Goal: Check status: Check status

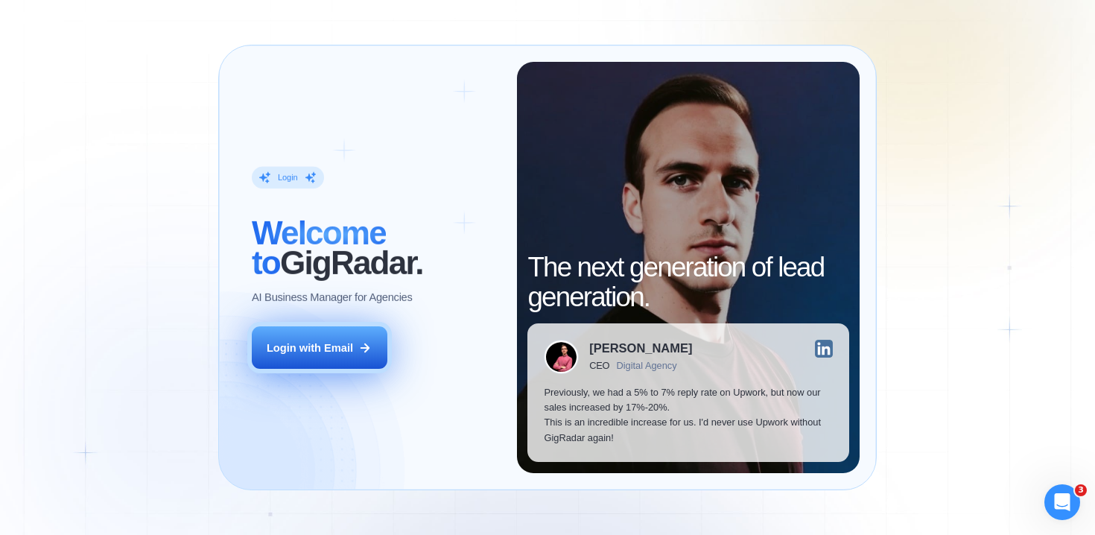
click at [340, 343] on div "Login with Email" at bounding box center [310, 347] width 86 height 15
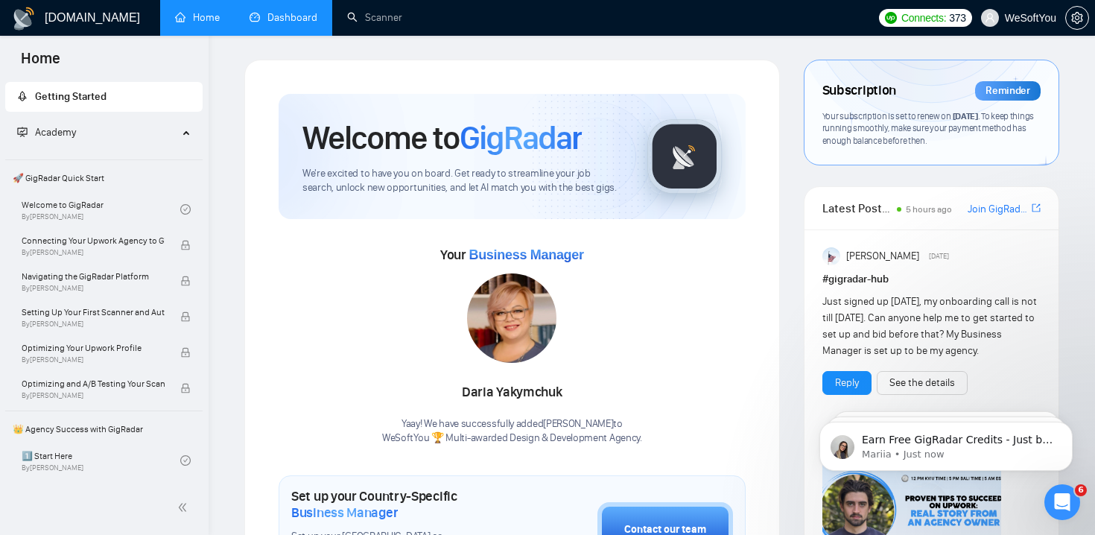
click at [296, 19] on link "Dashboard" at bounding box center [284, 17] width 68 height 13
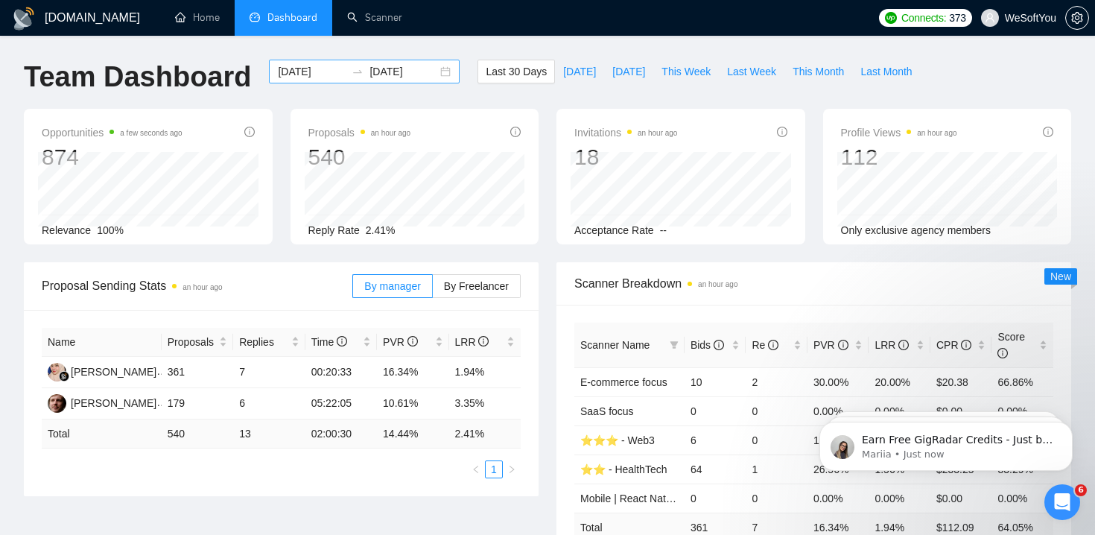
click at [386, 75] on input "[DATE]" at bounding box center [403, 71] width 68 height 16
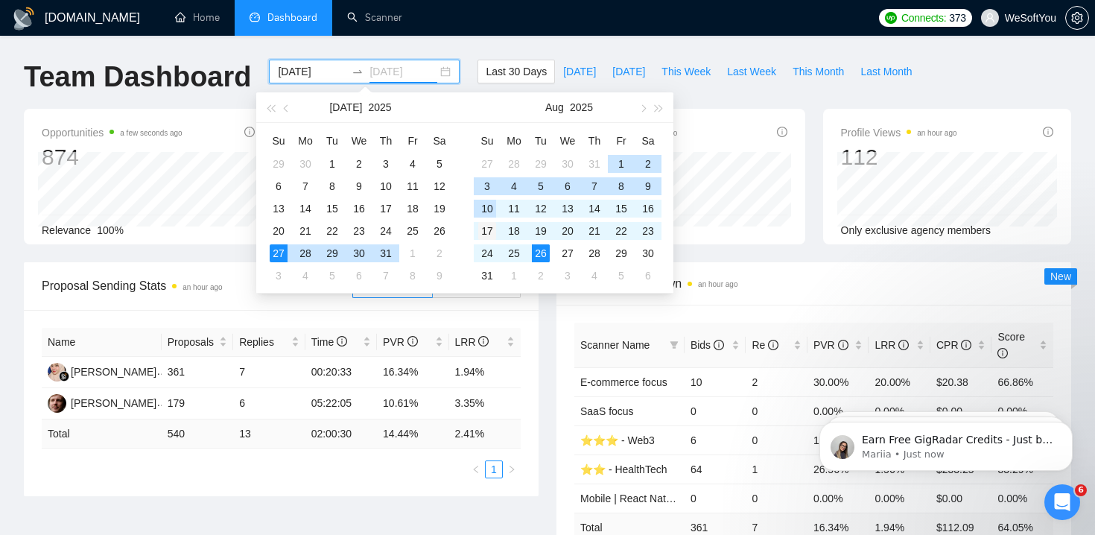
type input "[DATE]"
click at [488, 233] on div "17" at bounding box center [487, 231] width 18 height 18
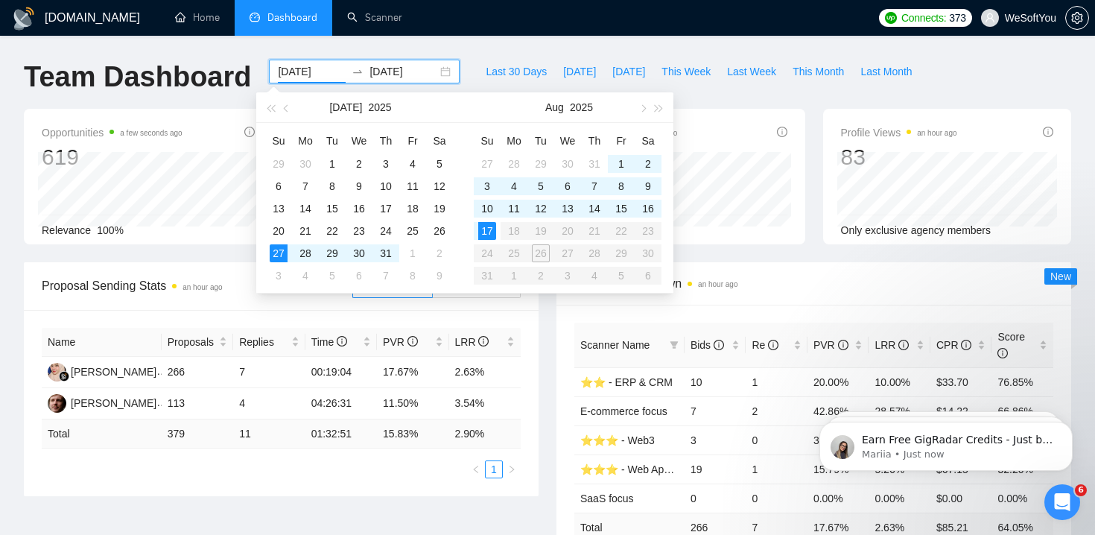
click at [539, 250] on table "Su Mo Tu We Th Fr Sa 27 28 29 30 31 1 2 3 4 5 6 7 8 9 10 11 12 13 14 15 16 17 1…" at bounding box center [568, 208] width 188 height 158
click at [305, 72] on input "[DATE]" at bounding box center [312, 71] width 68 height 16
type input "[DATE]"
click at [489, 228] on div "17" at bounding box center [487, 231] width 18 height 18
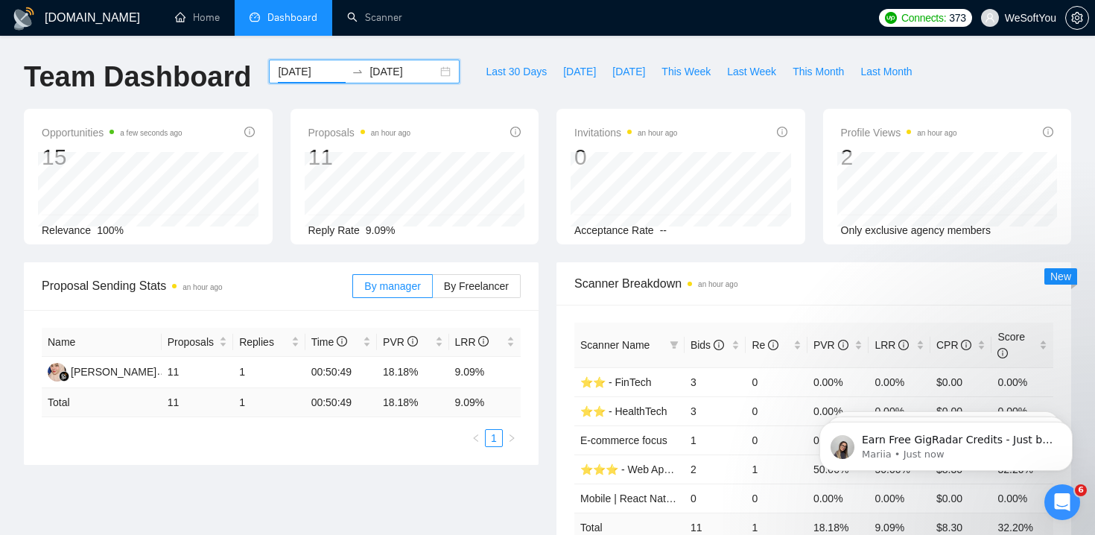
click at [403, 76] on input "[DATE]" at bounding box center [403, 71] width 68 height 16
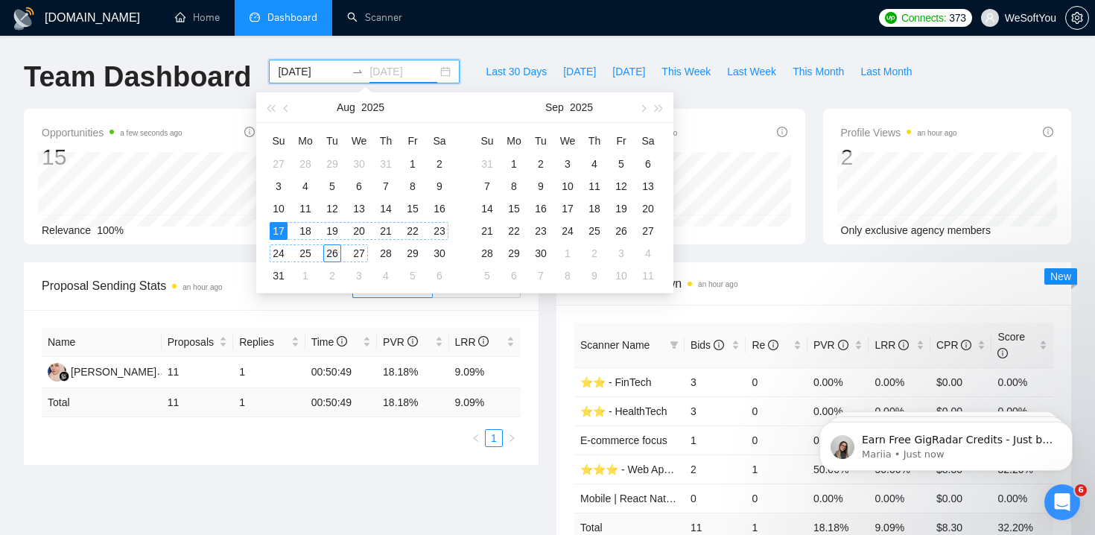
type input "[DATE]"
click at [332, 251] on div "26" at bounding box center [332, 253] width 18 height 18
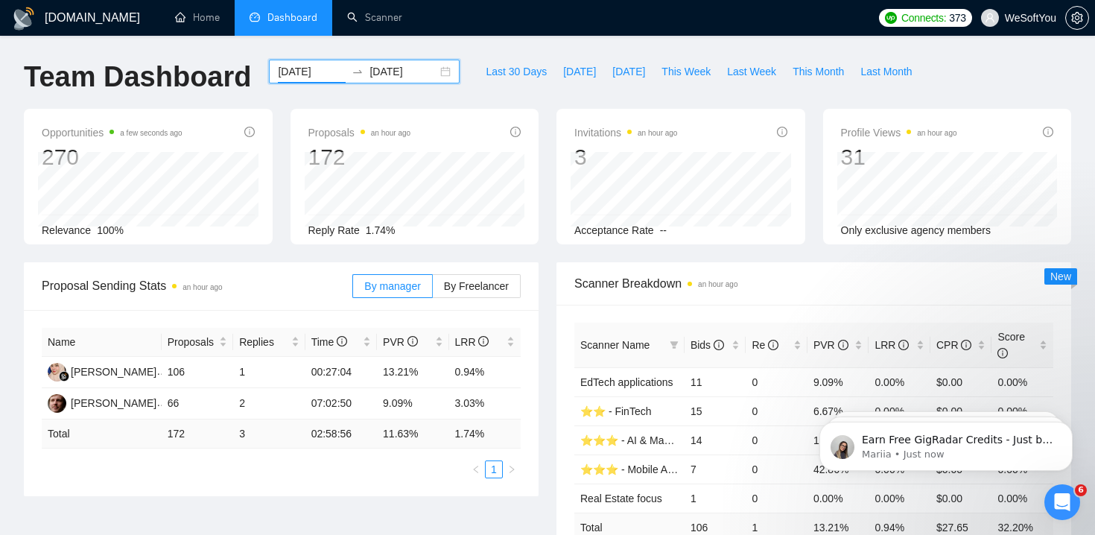
click at [296, 77] on input "[DATE]" at bounding box center [312, 71] width 68 height 16
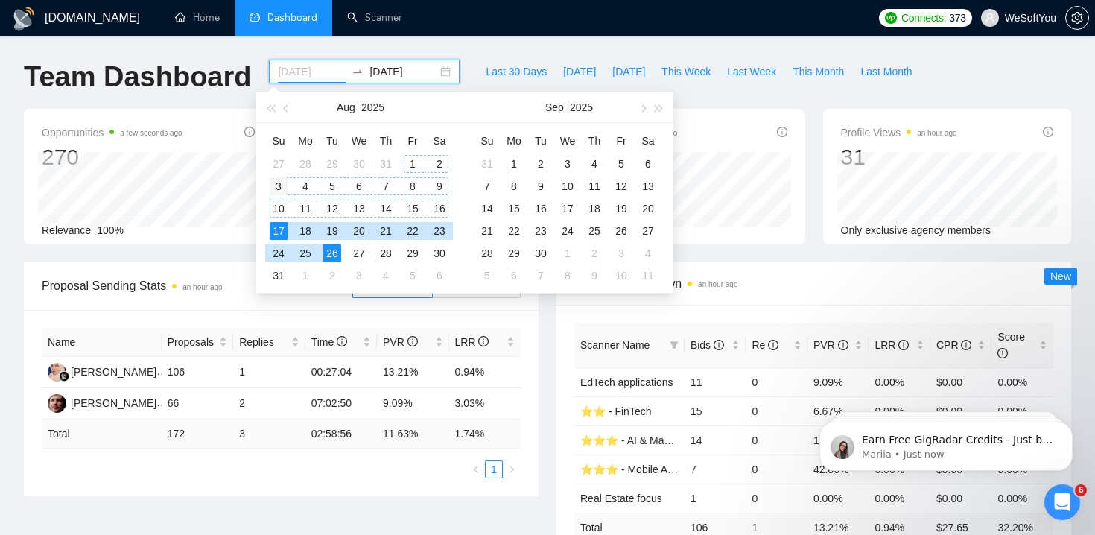
type input "[DATE]"
click at [276, 182] on div "3" at bounding box center [279, 186] width 18 height 18
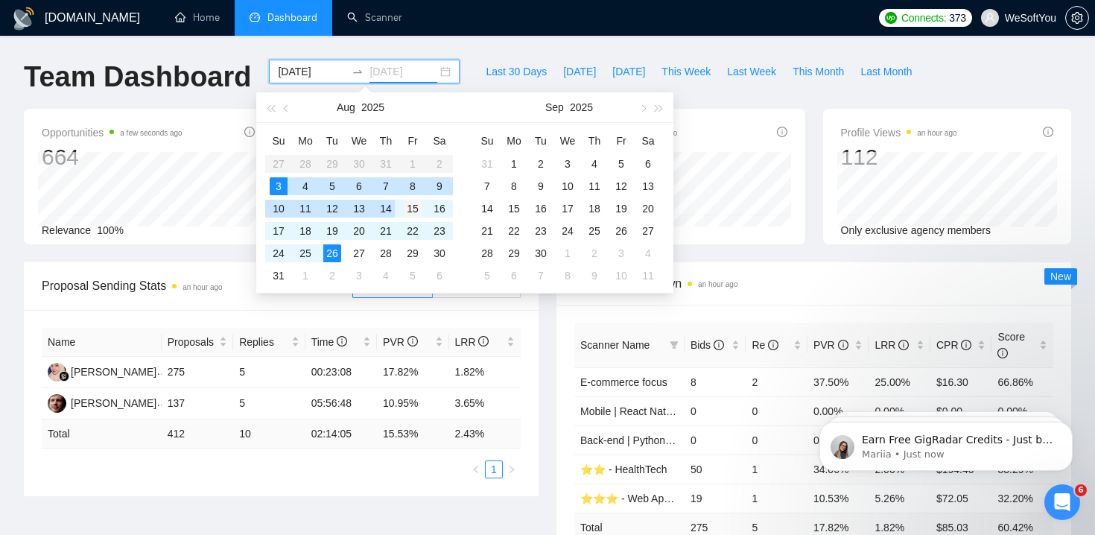
type input "[DATE]"
click at [416, 205] on div "15" at bounding box center [413, 209] width 18 height 18
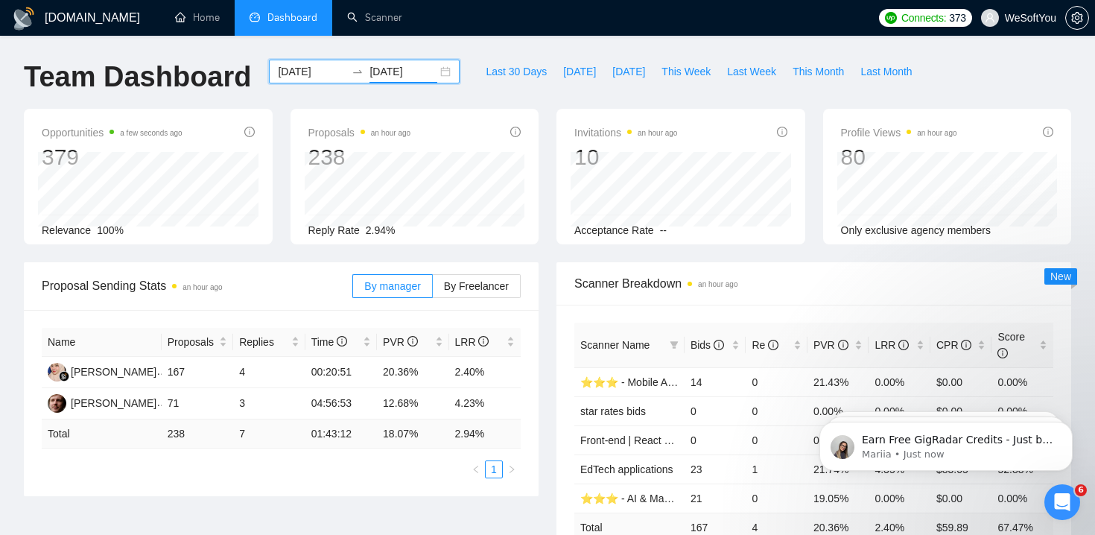
click at [283, 77] on input "[DATE]" at bounding box center [312, 71] width 68 height 16
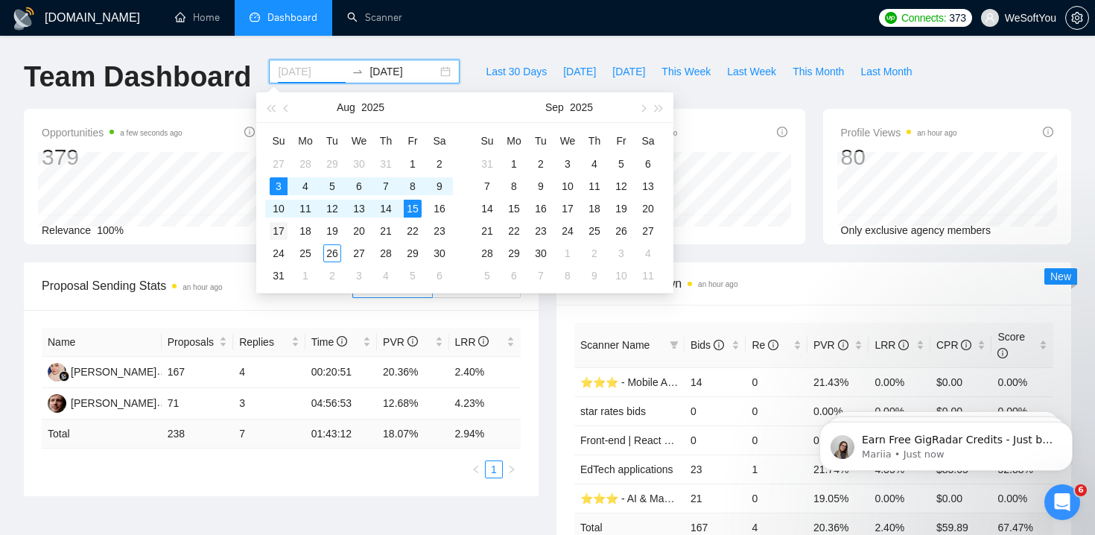
type input "[DATE]"
click at [283, 230] on div "17" at bounding box center [279, 231] width 18 height 18
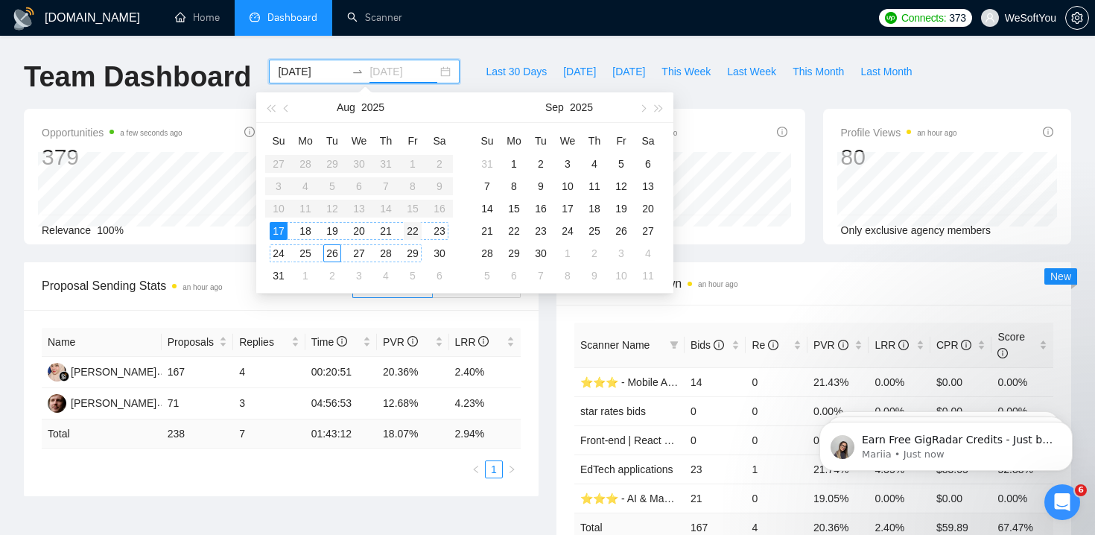
type input "[DATE]"
click at [413, 232] on div "22" at bounding box center [413, 231] width 18 height 18
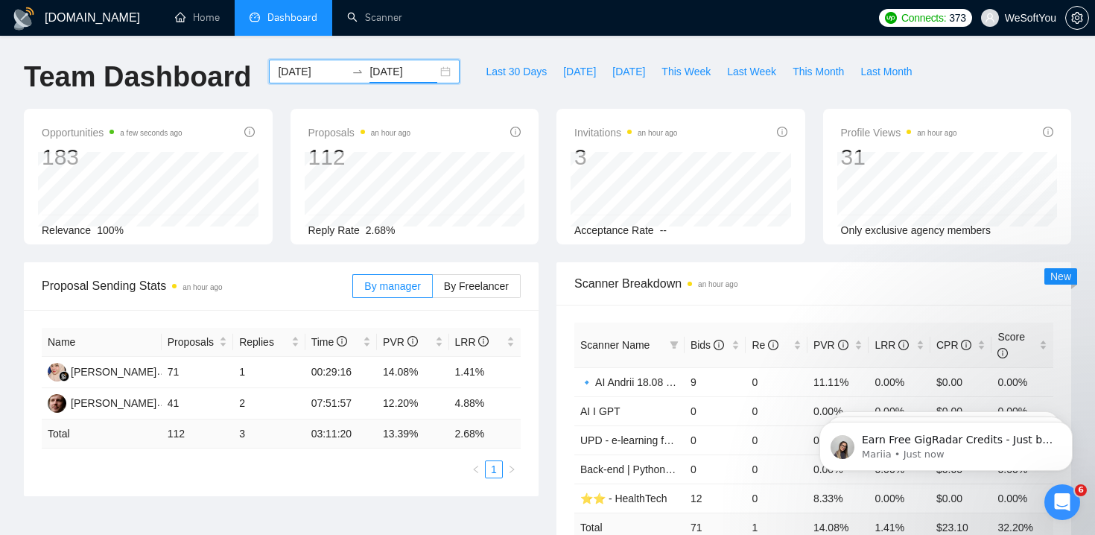
click at [305, 69] on input "[DATE]" at bounding box center [312, 71] width 68 height 16
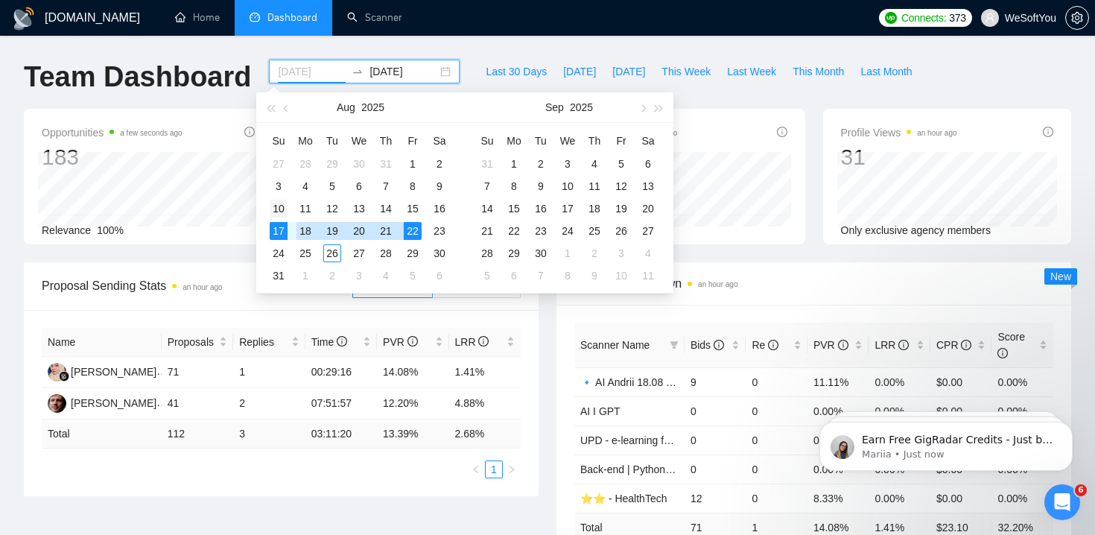
type input "[DATE]"
click at [275, 204] on div "10" at bounding box center [279, 209] width 18 height 18
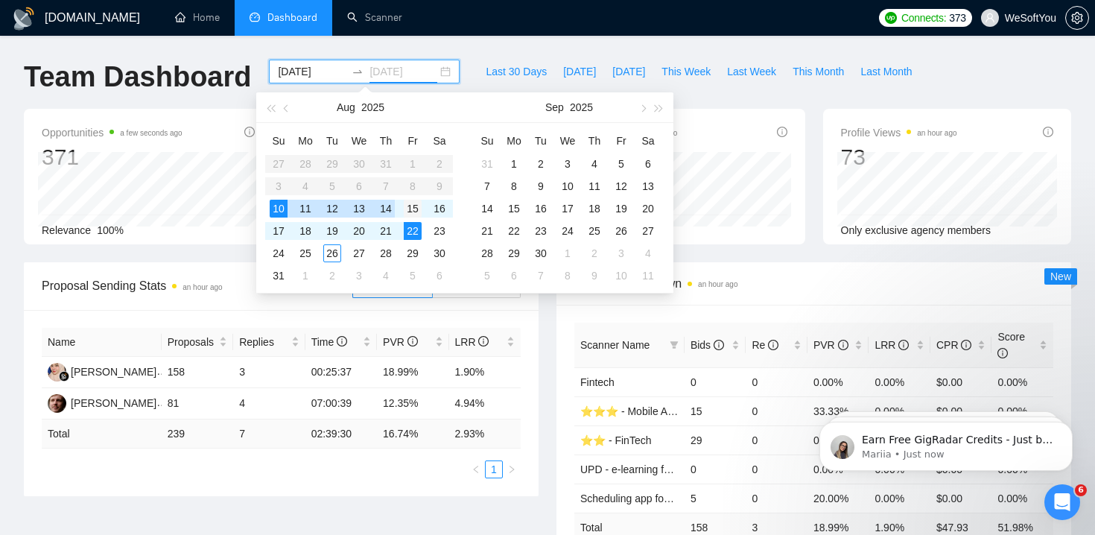
type input "[DATE]"
click at [410, 209] on div "15" at bounding box center [413, 209] width 18 height 18
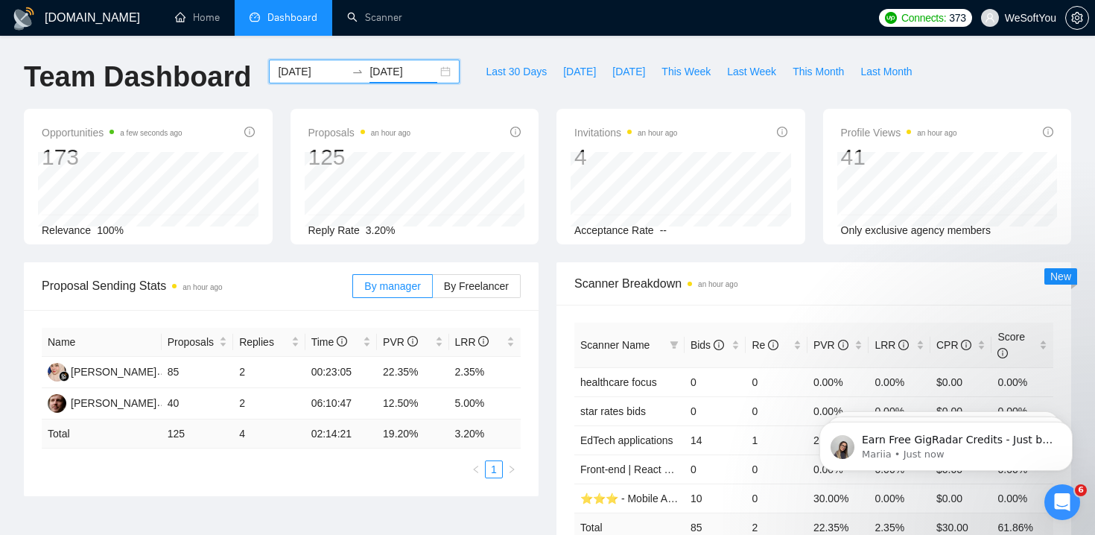
click at [346, 70] on div at bounding box center [358, 72] width 24 height 12
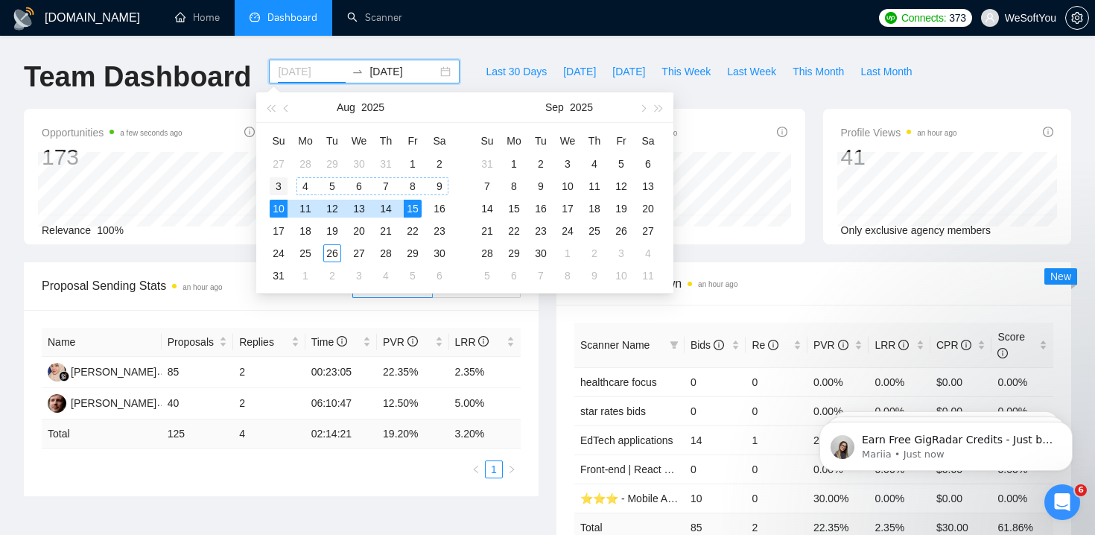
type input "[DATE]"
click at [280, 178] on div "3" at bounding box center [279, 186] width 18 height 18
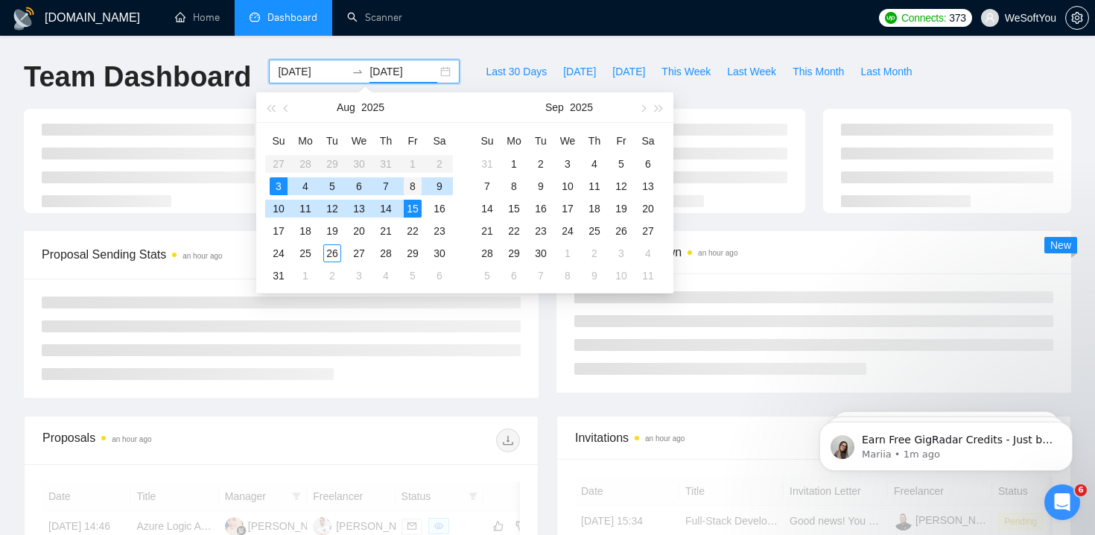
type input "[DATE]"
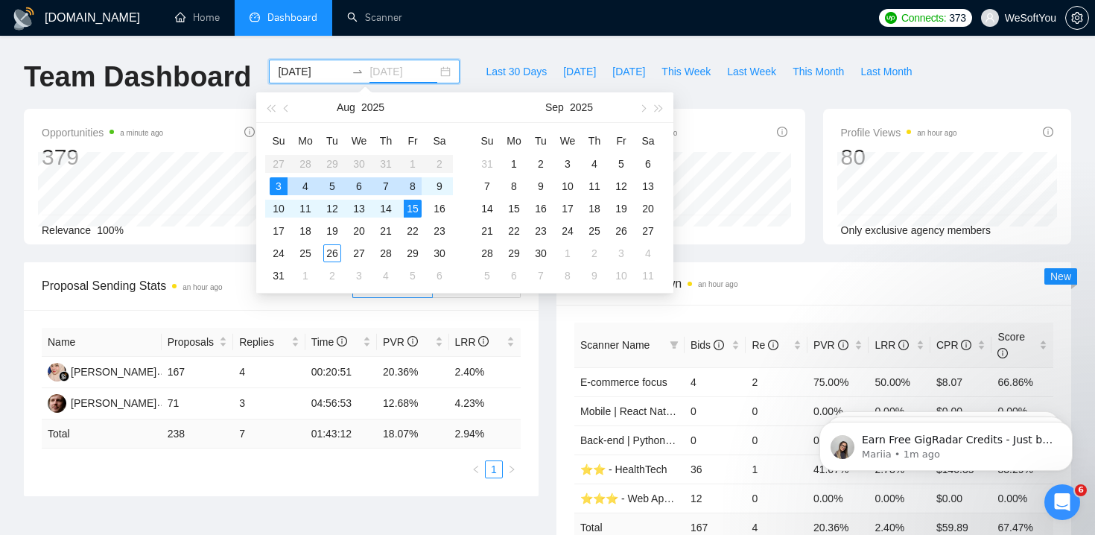
click at [413, 187] on div "8" at bounding box center [413, 186] width 18 height 18
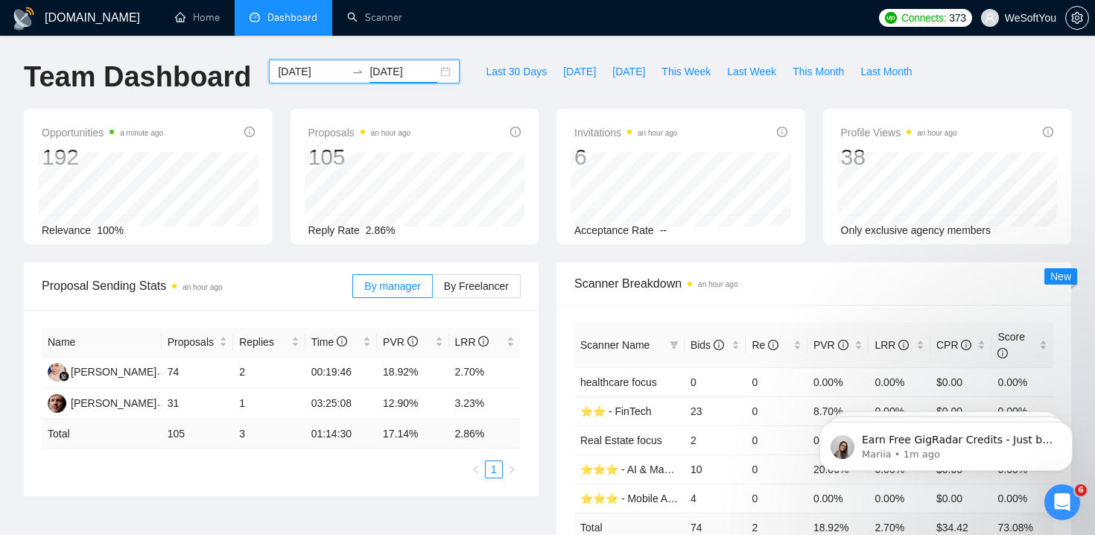
click at [352, 74] on icon "swap-right" at bounding box center [358, 72] width 12 height 12
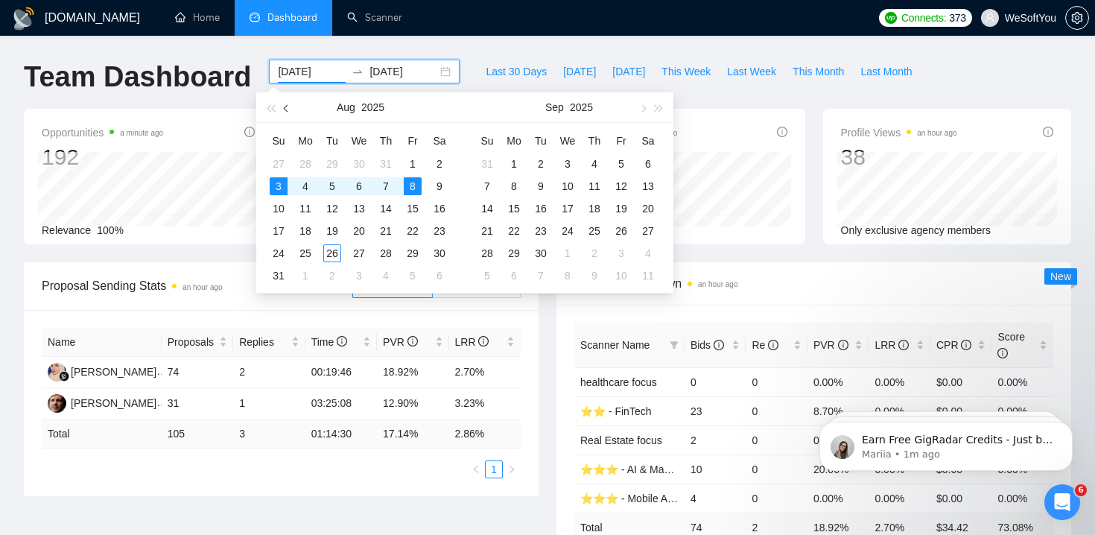
click at [290, 108] on button "button" at bounding box center [287, 107] width 16 height 30
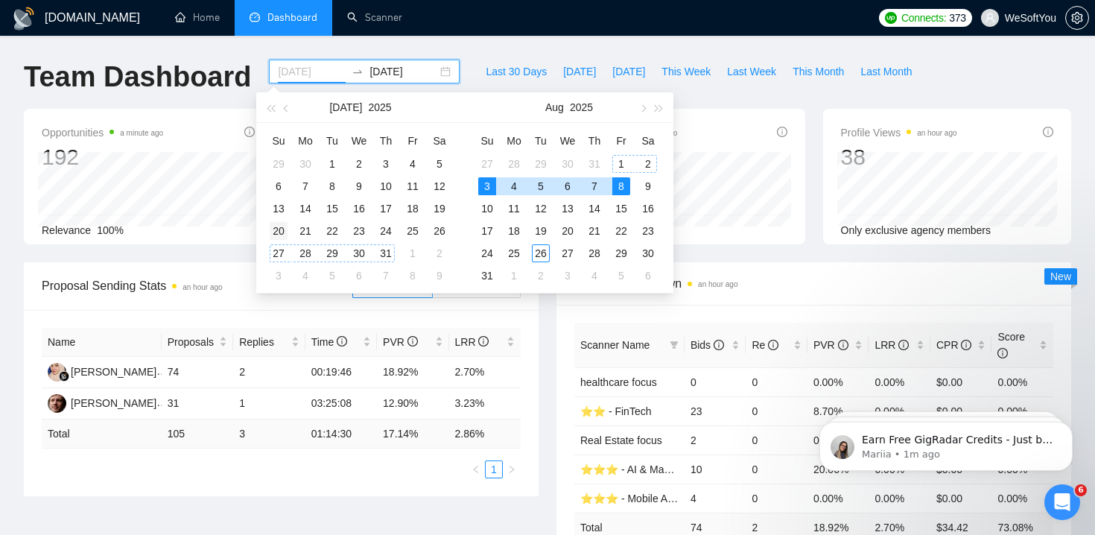
type input "[DATE]"
click at [276, 229] on div "20" at bounding box center [279, 231] width 18 height 18
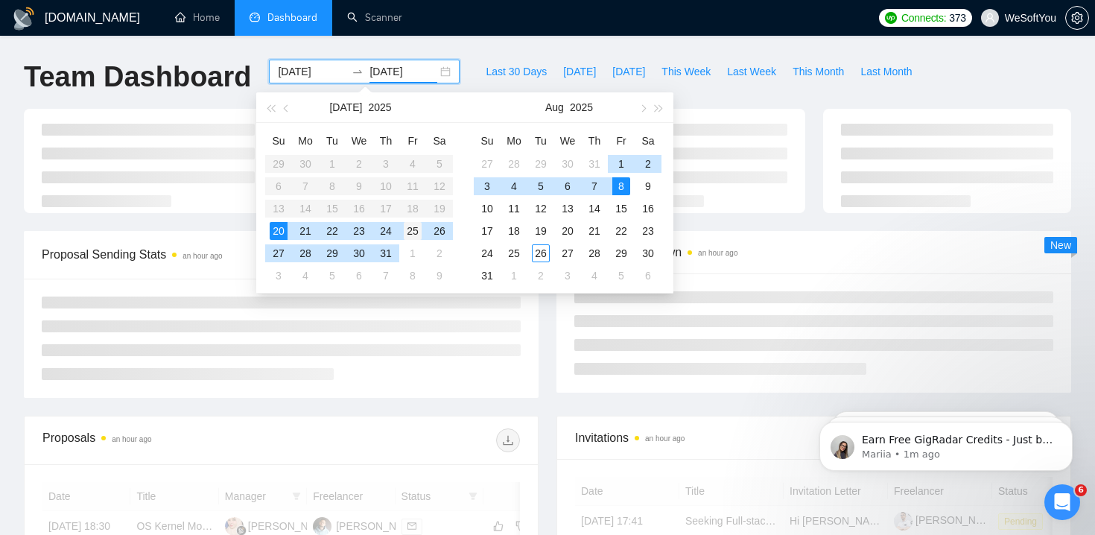
type input "[DATE]"
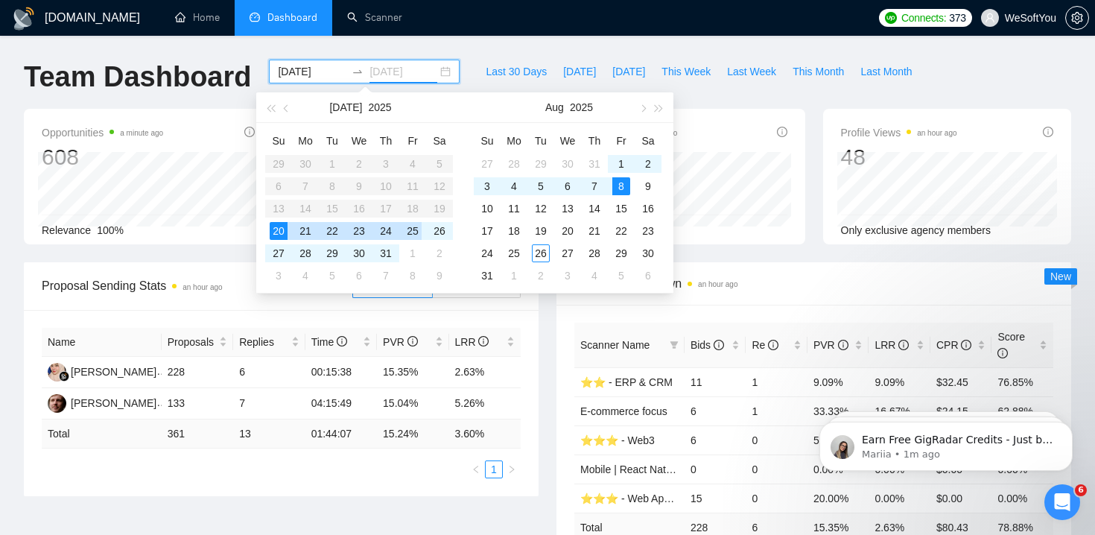
click at [416, 226] on div "25" at bounding box center [413, 231] width 18 height 18
